Goal: Task Accomplishment & Management: Complete application form

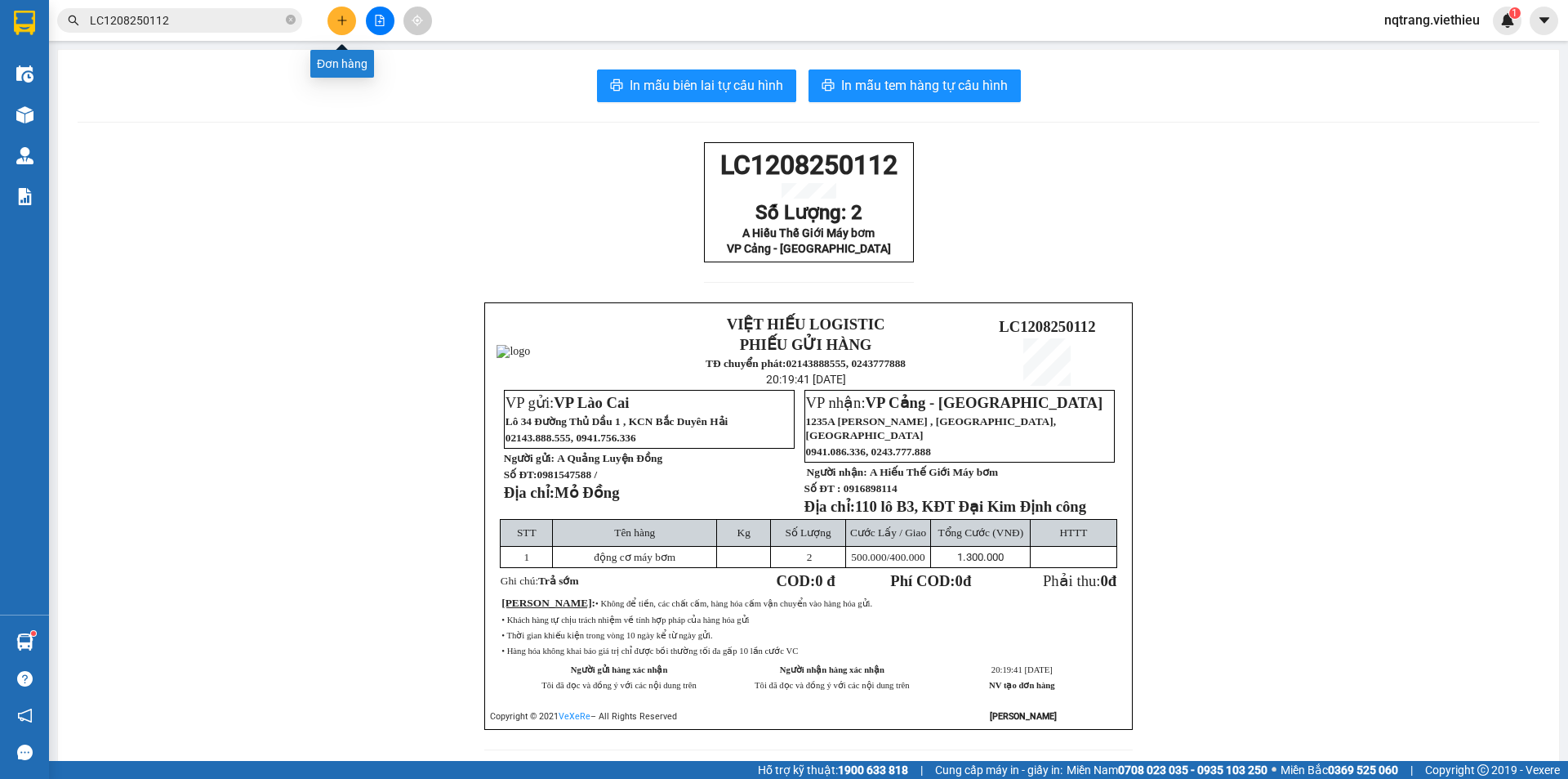
click at [345, 24] on icon "plus" at bounding box center [343, 20] width 12 height 12
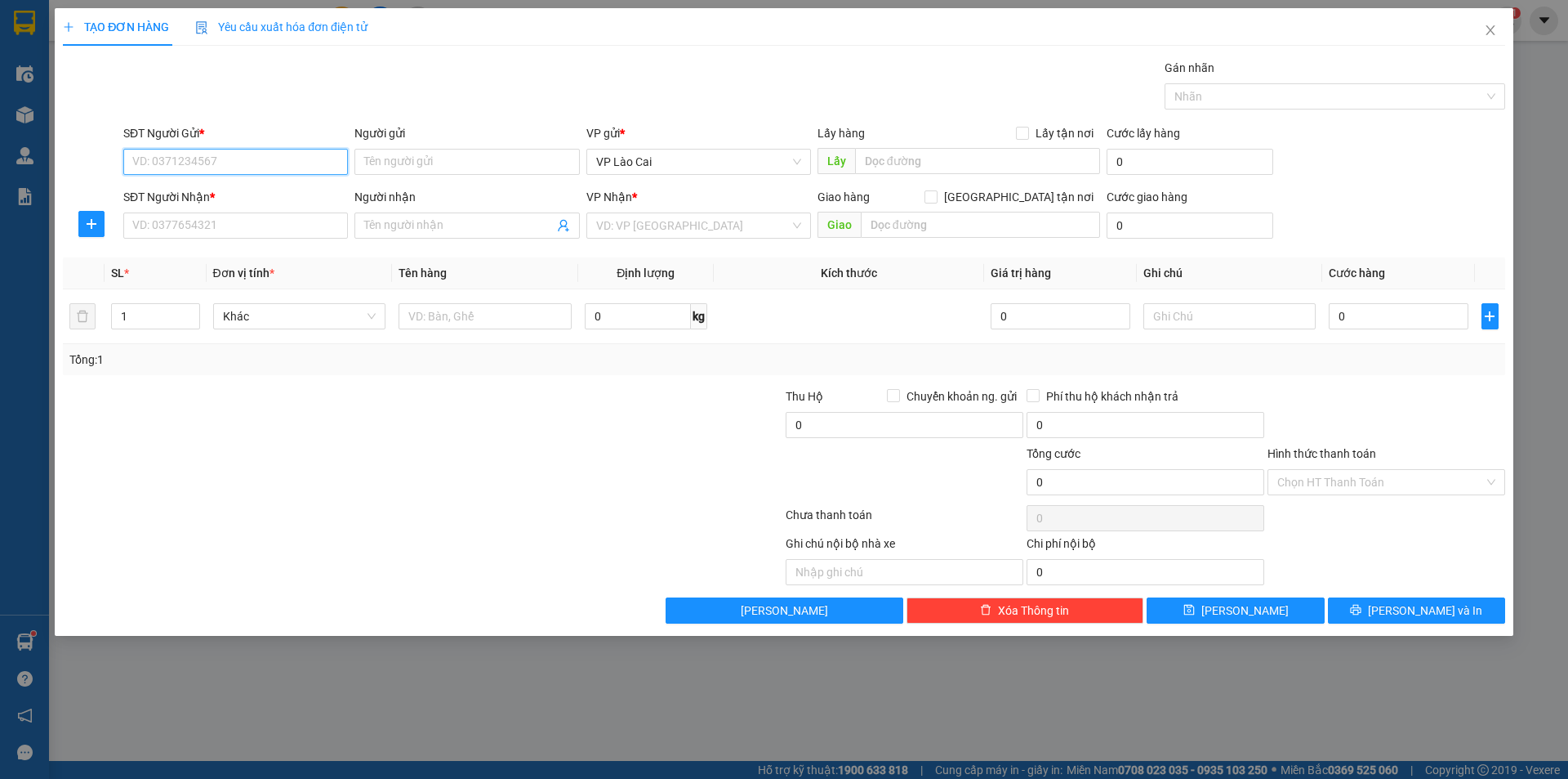
click at [322, 167] on input "SĐT Người Gửi *" at bounding box center [235, 161] width 224 height 26
click at [250, 188] on div "0912394193 - Tuấn Bích" at bounding box center [235, 194] width 205 height 18
type input "0912394193"
type input "Tuấn Bích"
type input "0912394193"
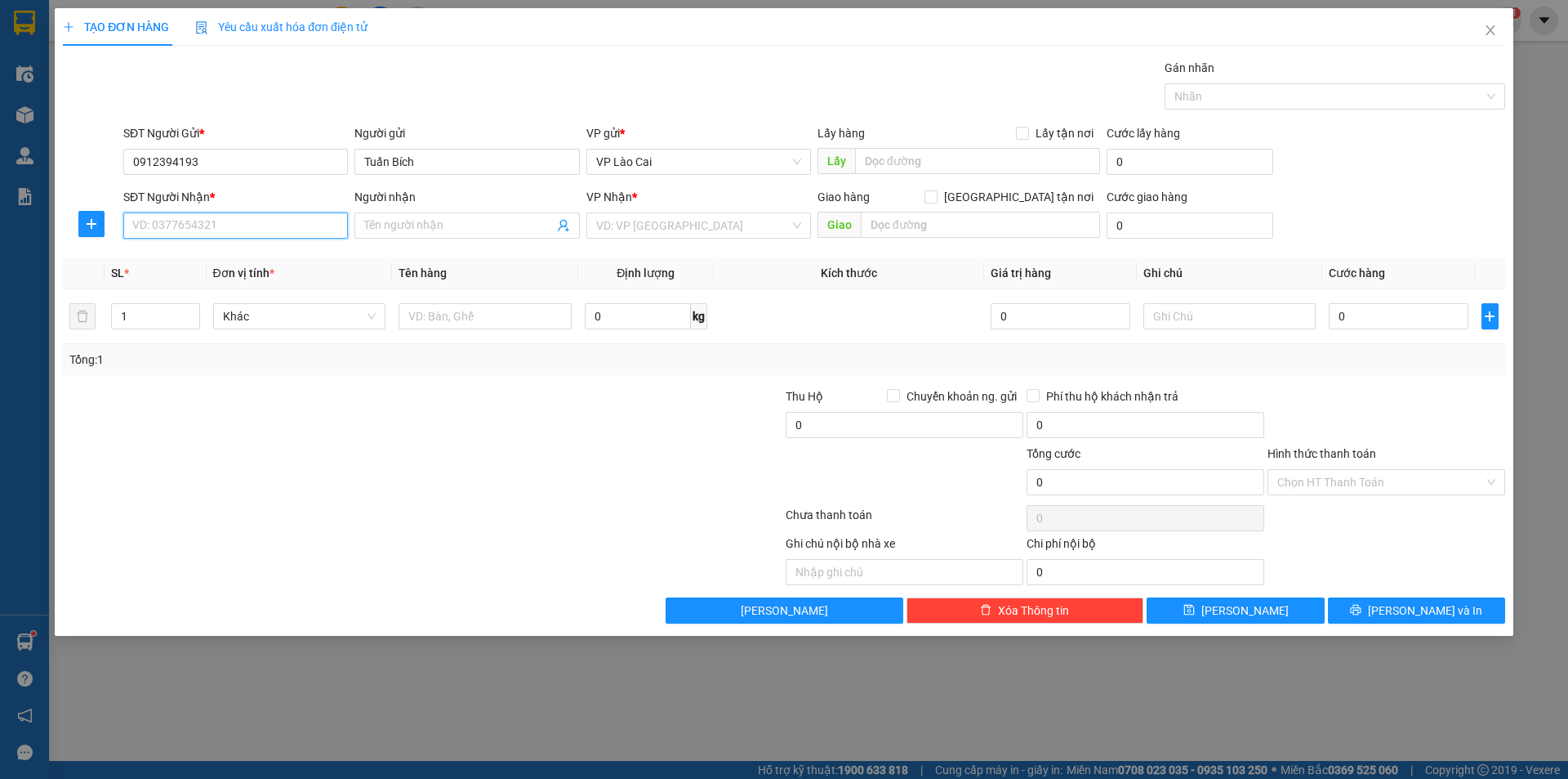
click at [251, 235] on input "SĐT Người Nhận *" at bounding box center [235, 225] width 224 height 26
click at [191, 260] on div "0912863309 - Tuấn 221" at bounding box center [235, 258] width 205 height 18
type input "0912863309"
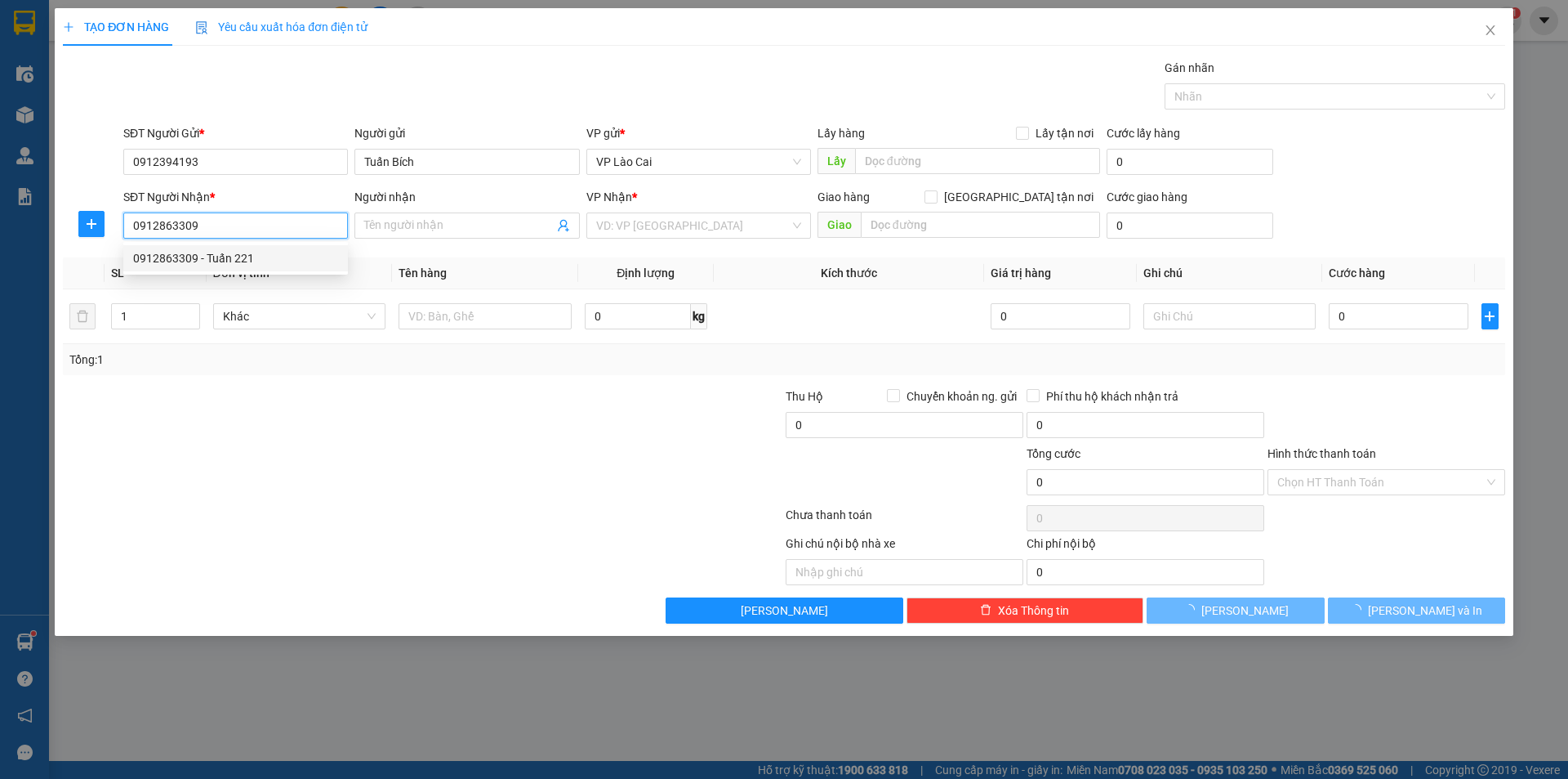
type input "Tuấn 221"
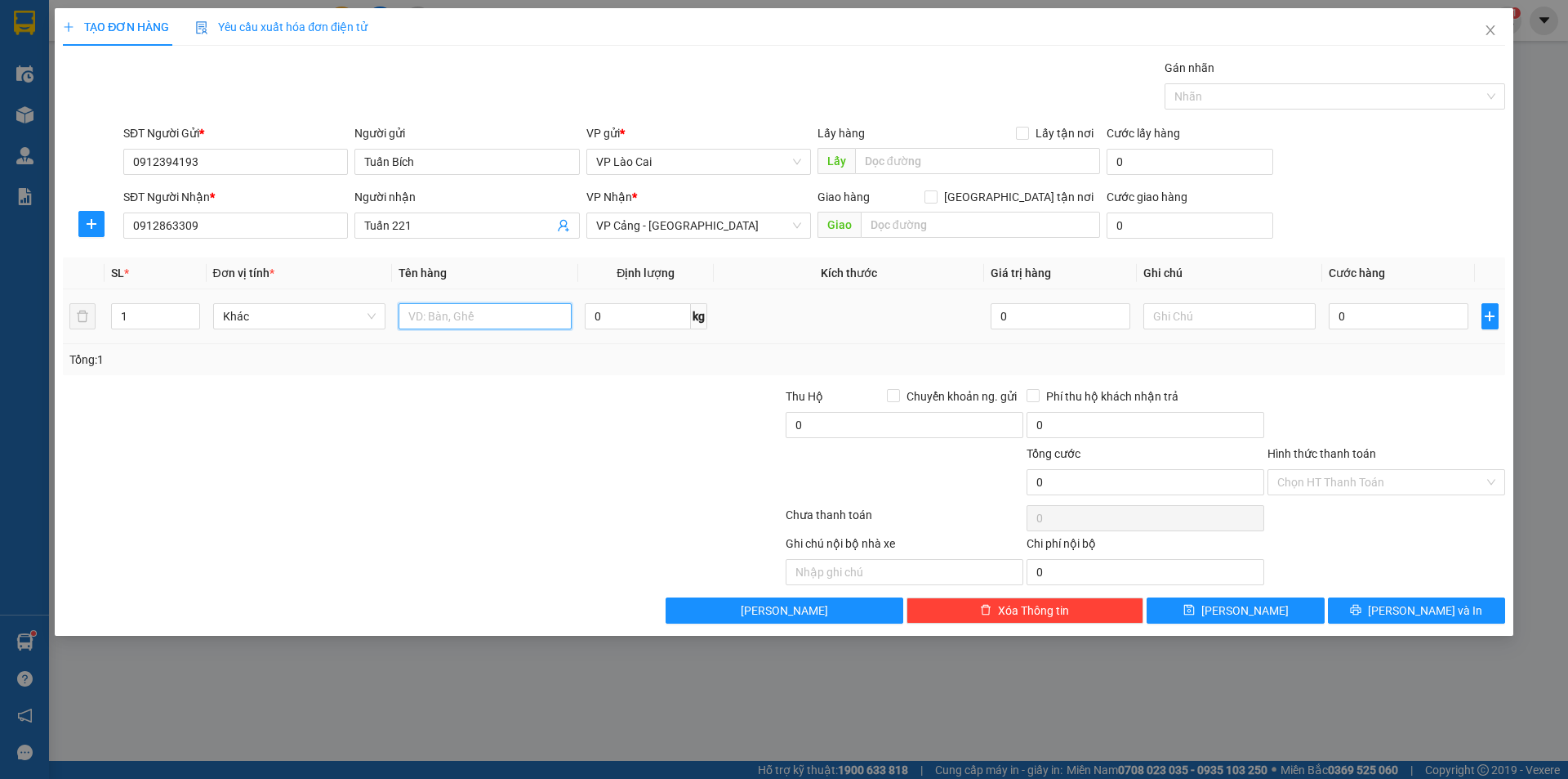
click at [474, 324] on input "text" at bounding box center [485, 316] width 173 height 26
type input "kiện"
click at [1380, 317] on input "0" at bounding box center [1398, 316] width 139 height 26
type input "3"
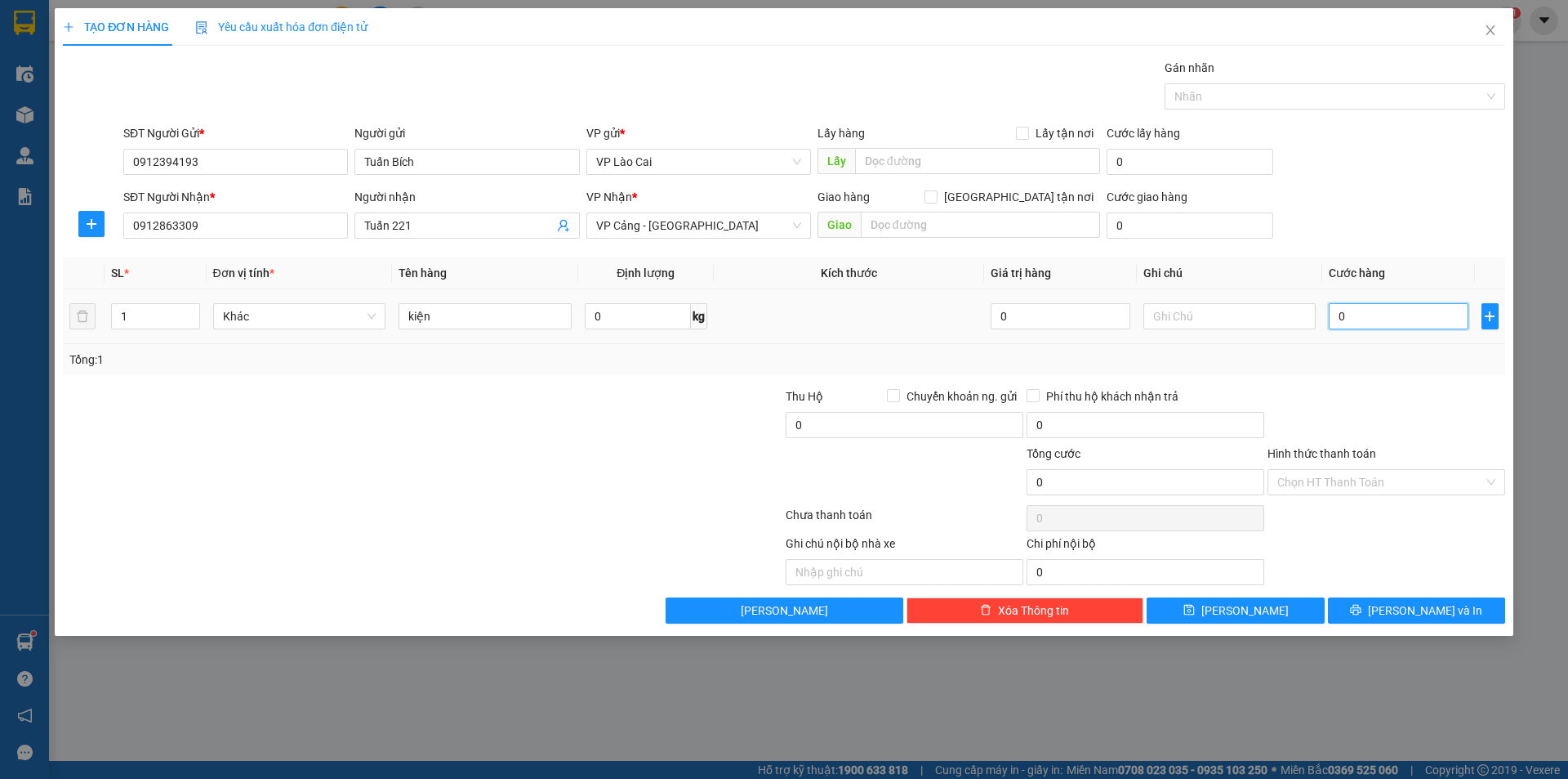
type input "3"
type input "30"
type input "300"
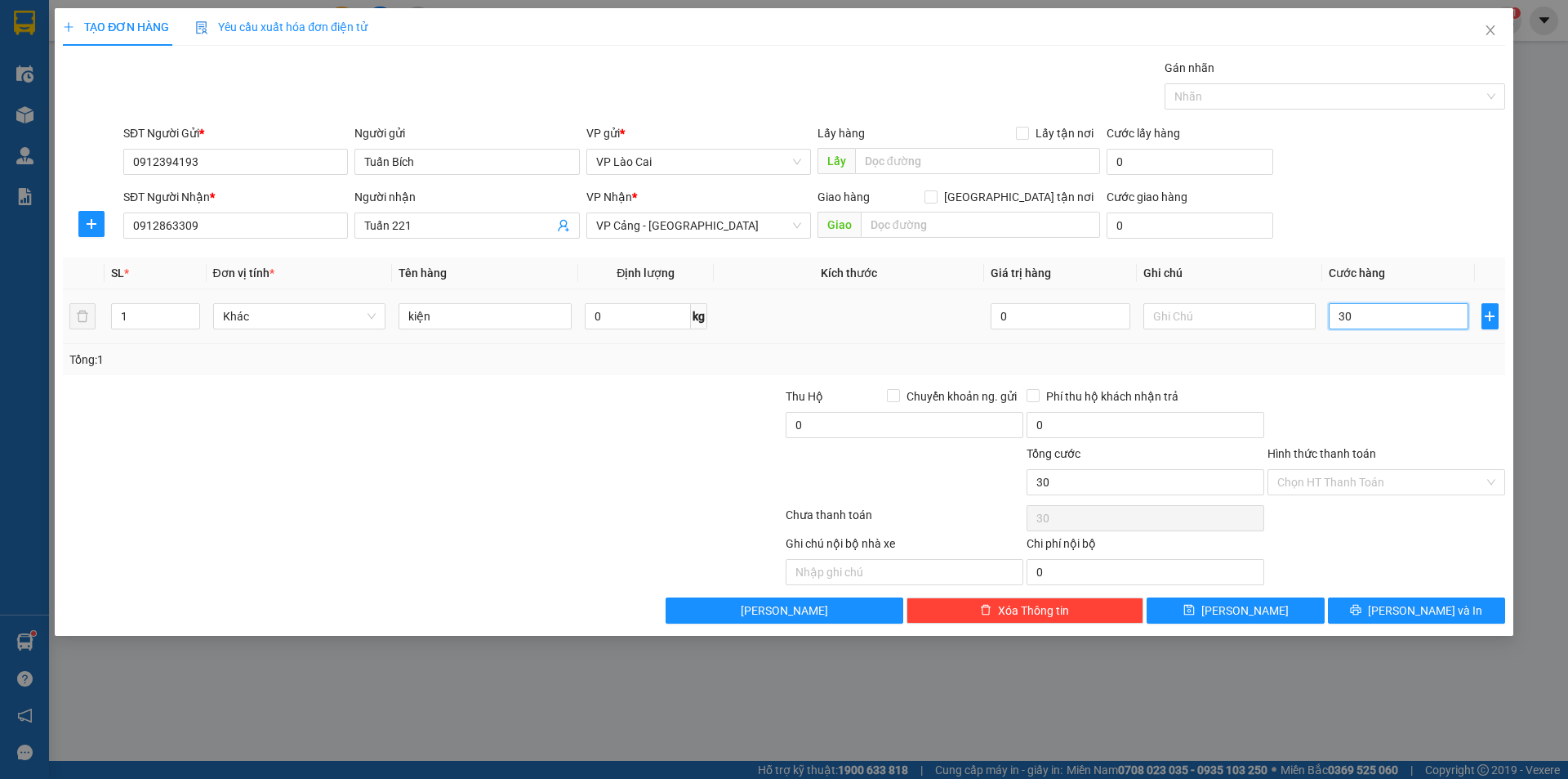
type input "300"
type input "3.000"
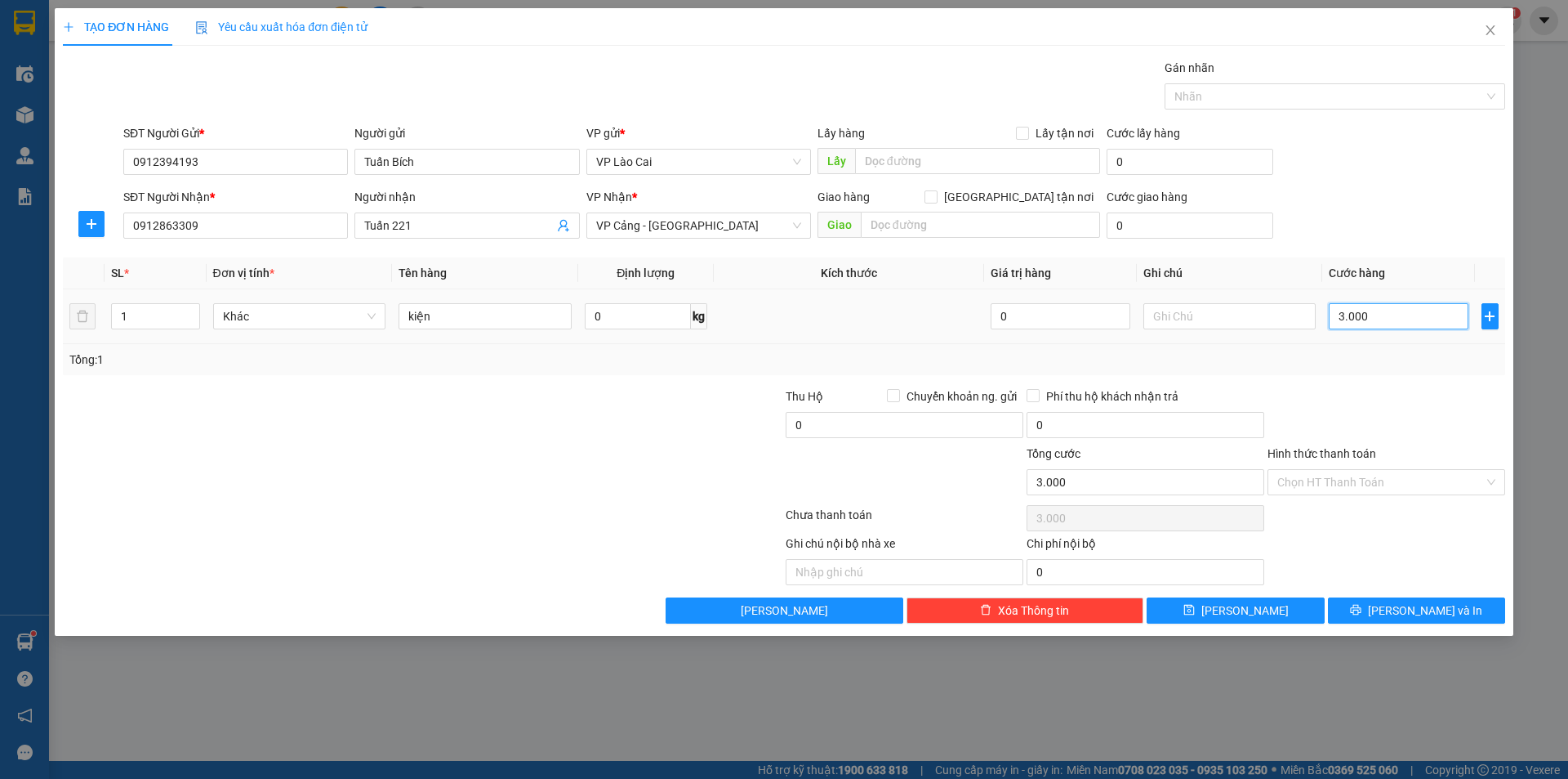
type input "30.000"
click at [1354, 481] on input "Hình thức thanh toán" at bounding box center [1381, 482] width 207 height 24
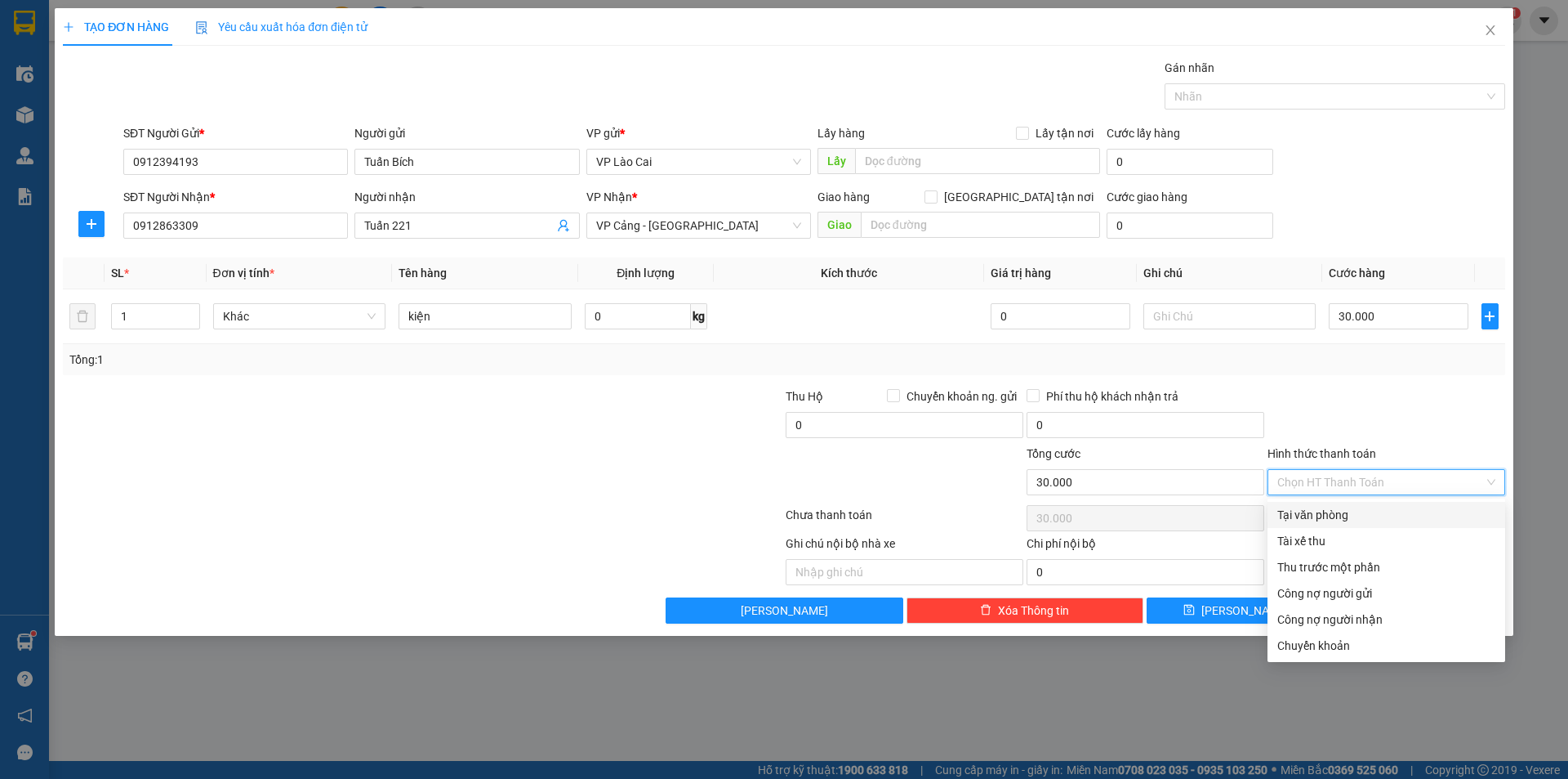
click at [1331, 518] on div "Tại văn phòng" at bounding box center [1386, 515] width 218 height 18
type input "0"
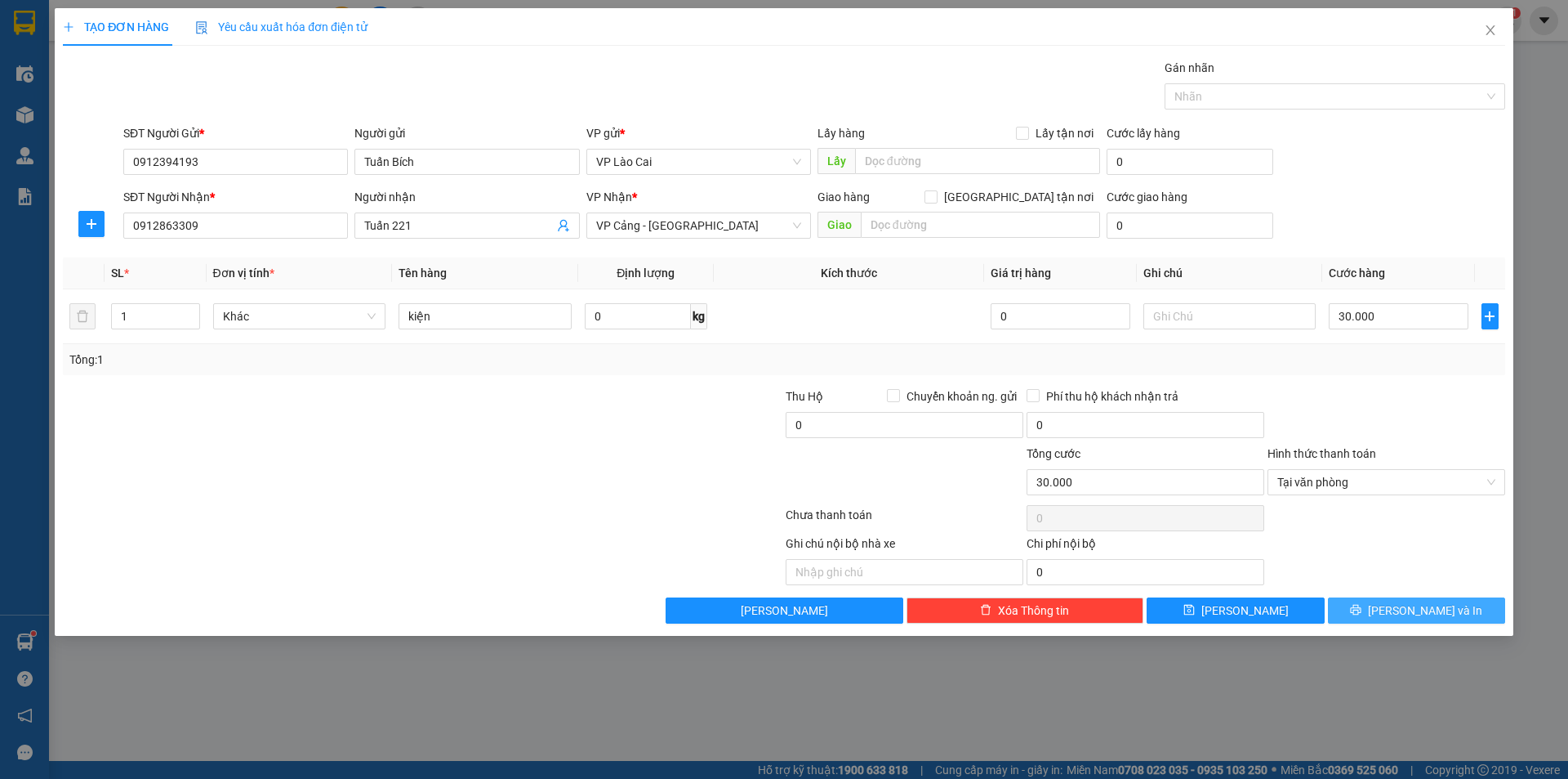
click at [1439, 612] on span "[PERSON_NAME] và In" at bounding box center [1425, 610] width 115 height 18
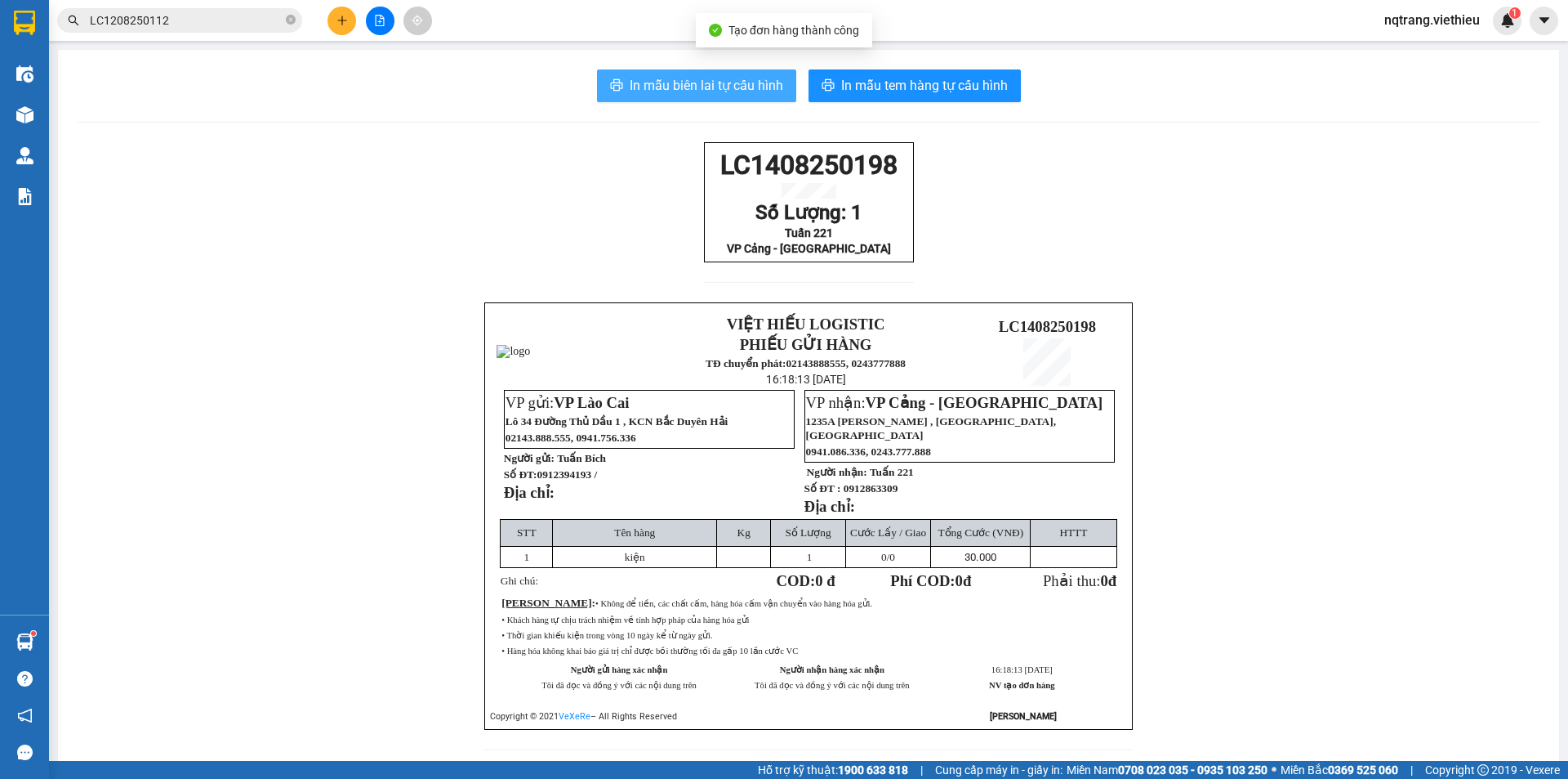
click at [741, 86] on span "In mẫu biên lai tự cấu hình" at bounding box center [707, 85] width 153 height 20
